Goal: Task Accomplishment & Management: Manage account settings

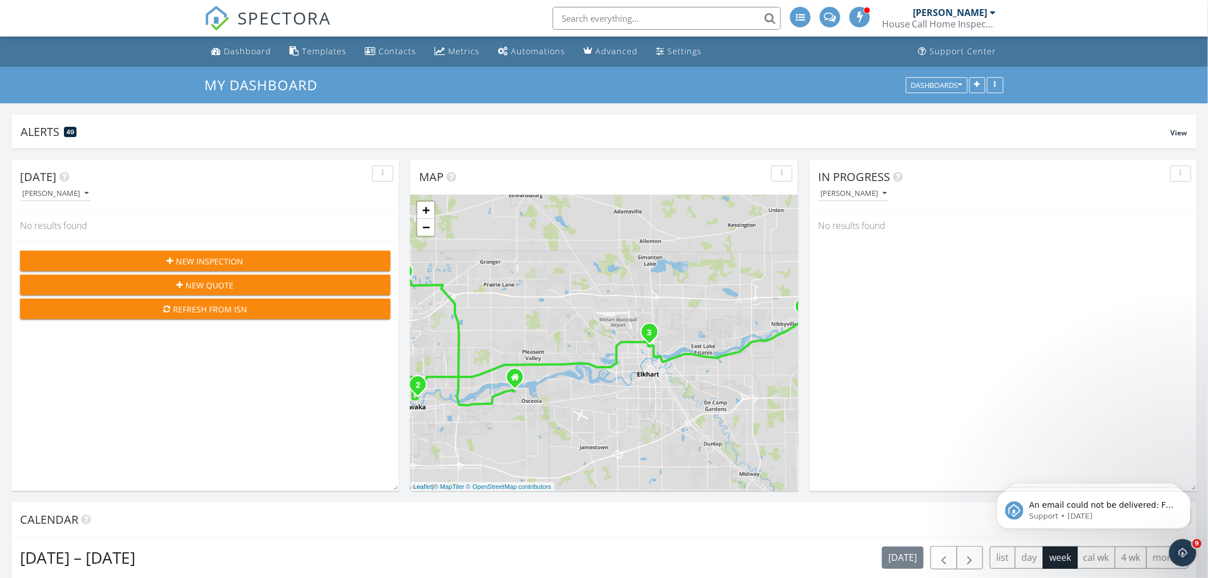
click at [855, 18] on span at bounding box center [860, 16] width 11 height 10
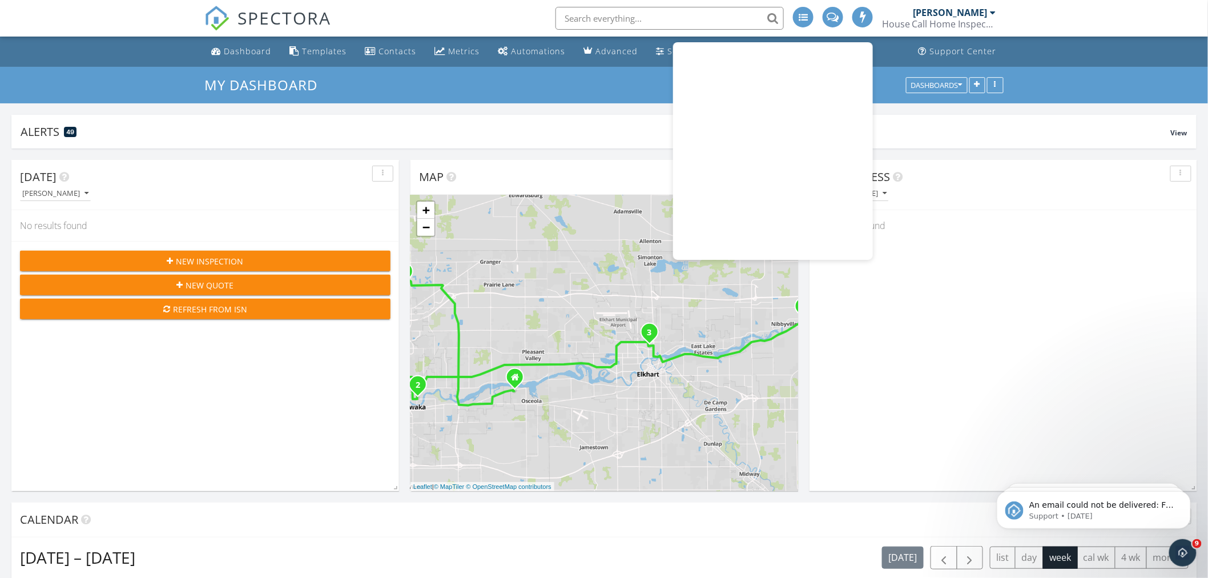
click at [961, 13] on div "[PERSON_NAME]" at bounding box center [951, 12] width 74 height 11
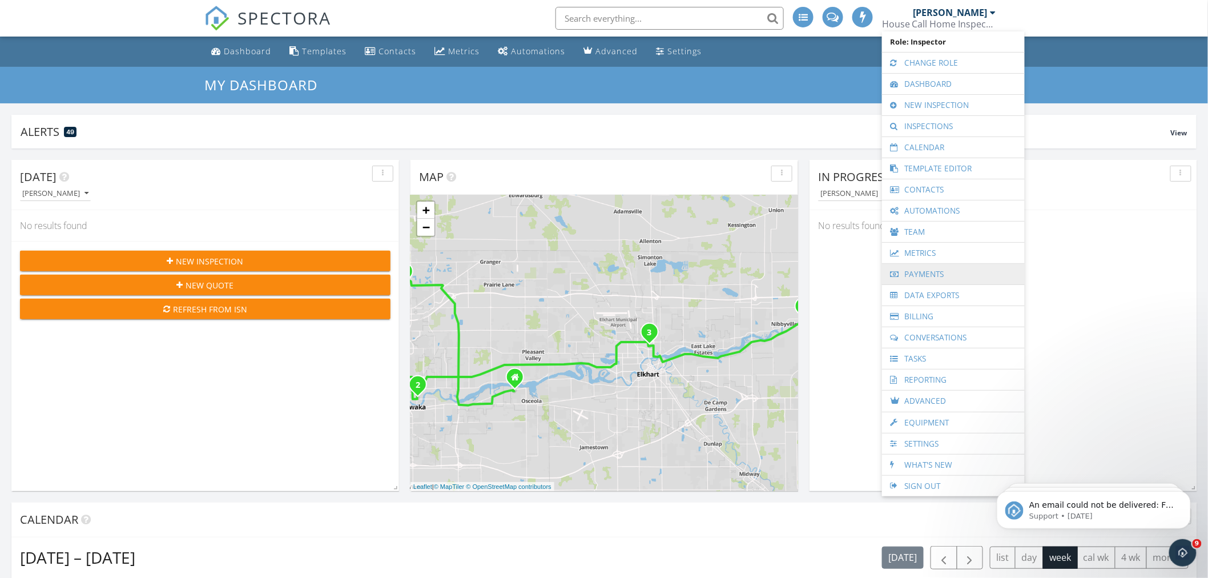
click at [919, 276] on link "Payments" at bounding box center [953, 274] width 131 height 21
